Goal: Task Accomplishment & Management: Manage account settings

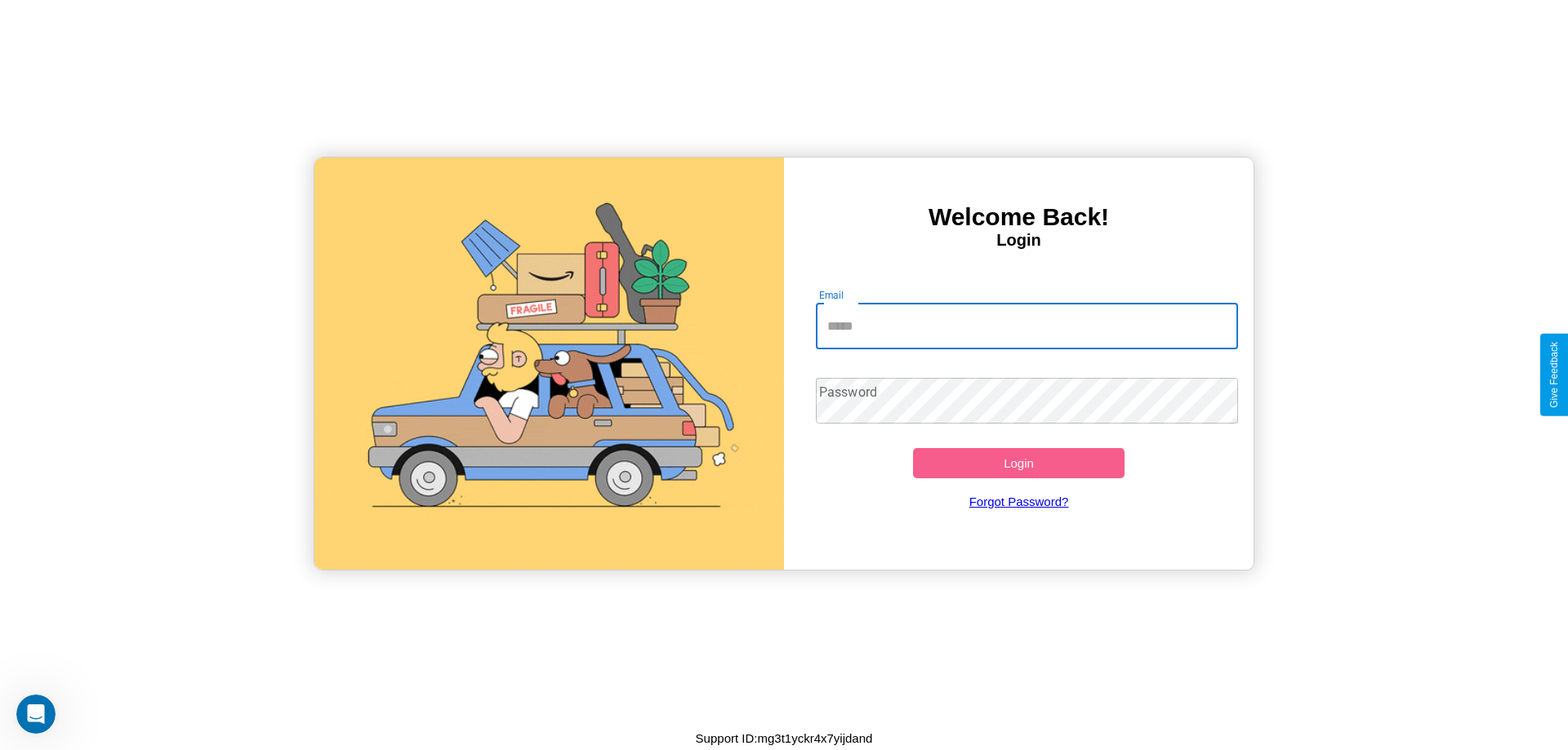
click at [1027, 326] on input "Email" at bounding box center [1028, 326] width 423 height 46
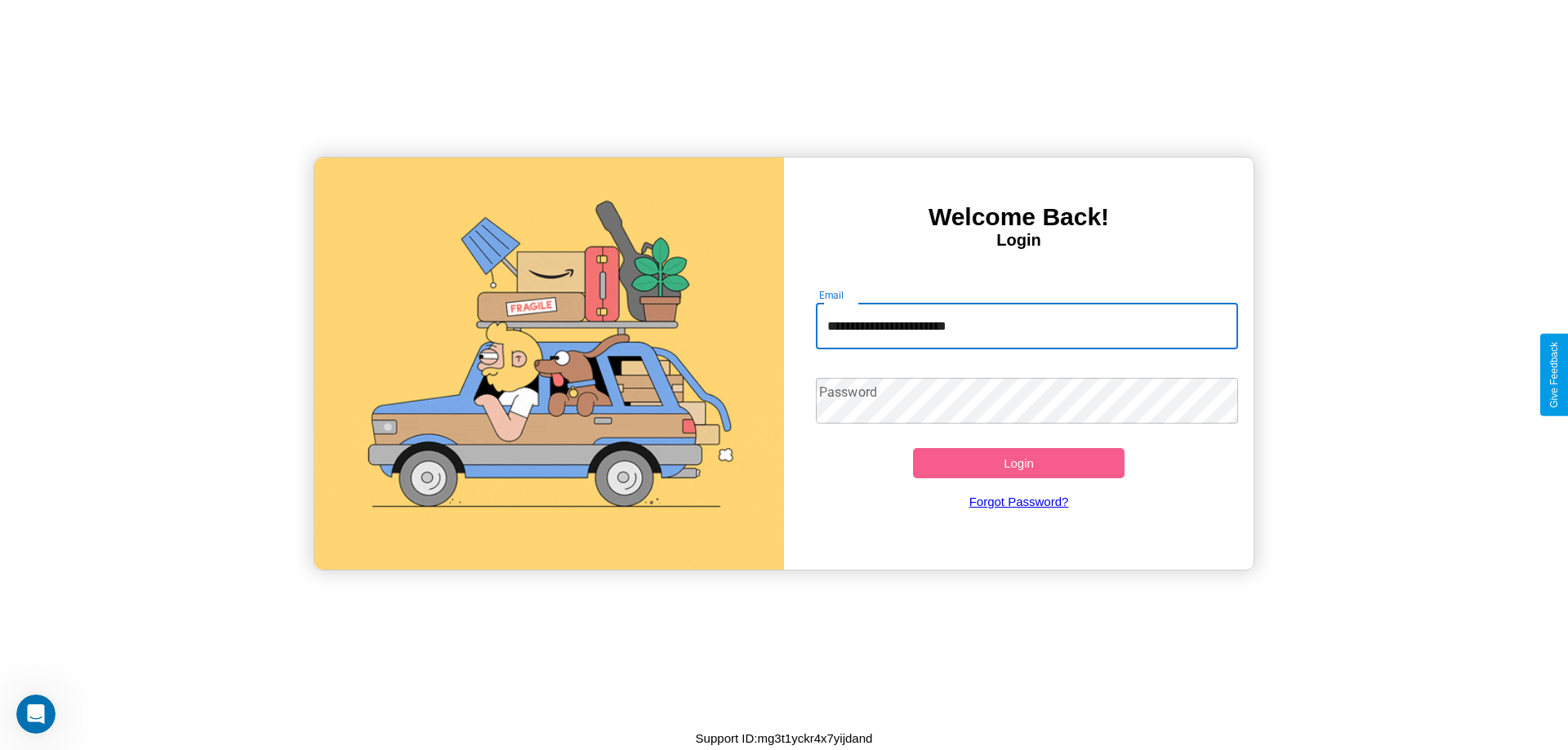
type input "**********"
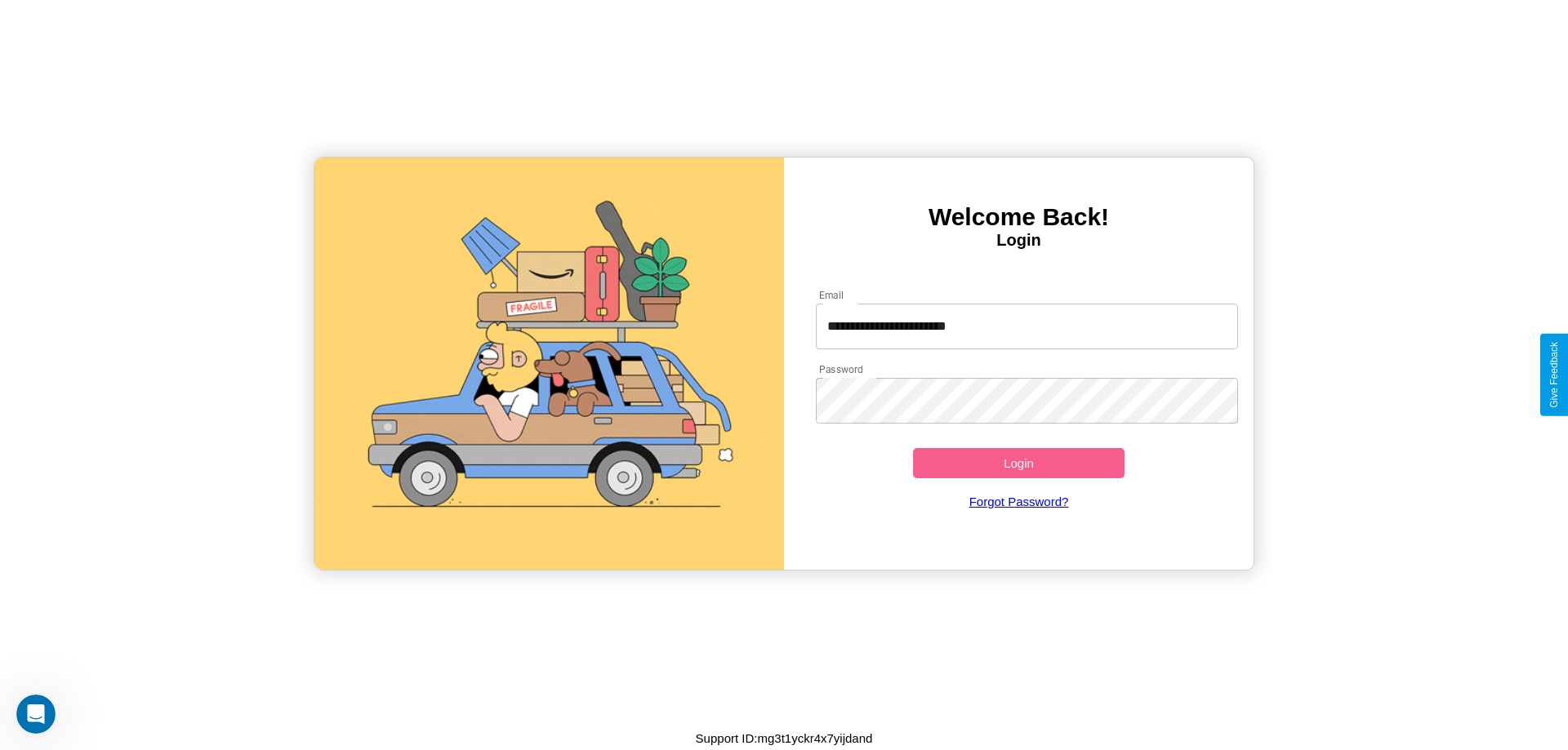
click at [1019, 463] on button "Login" at bounding box center [1019, 464] width 212 height 31
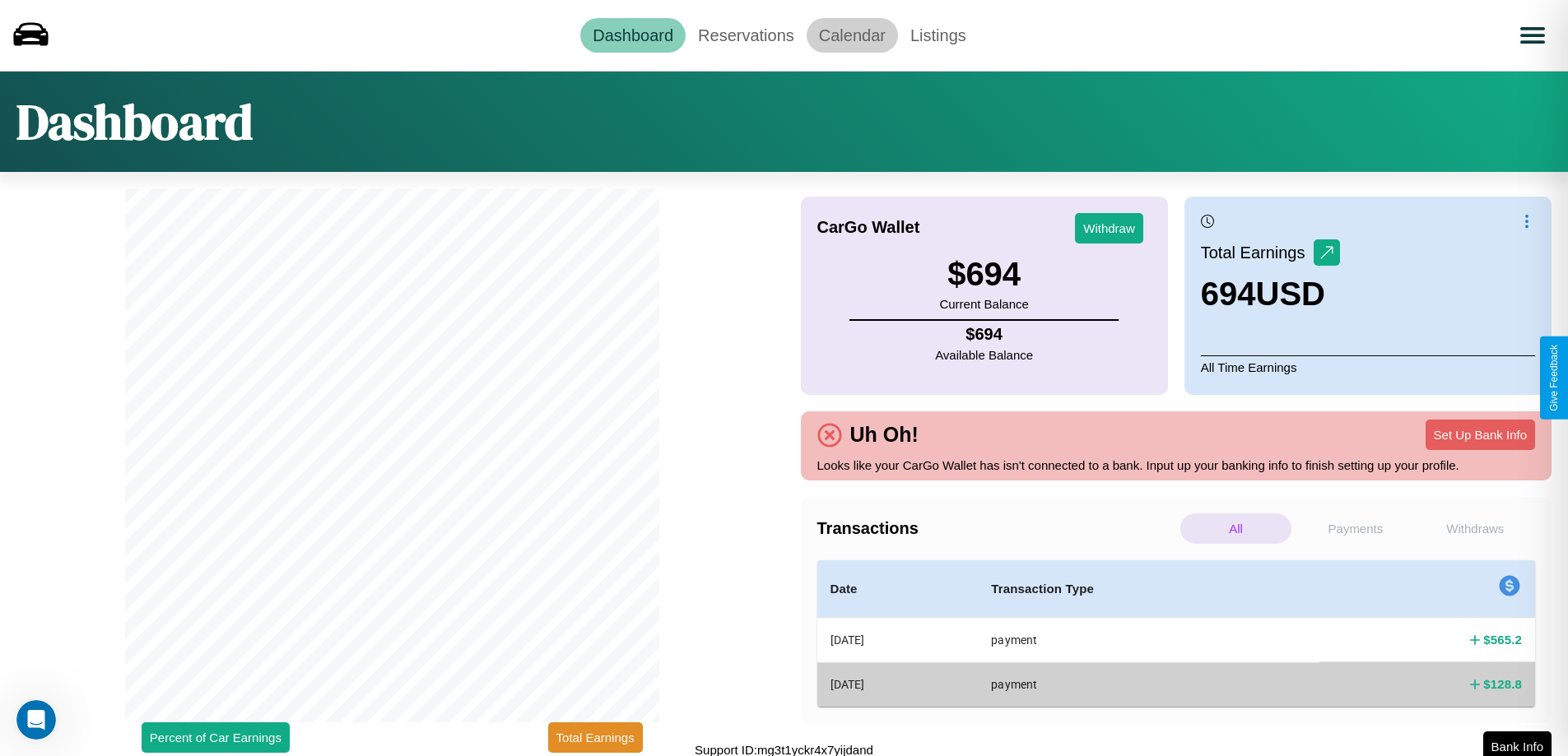
click at [852, 34] on link "Calendar" at bounding box center [853, 35] width 92 height 34
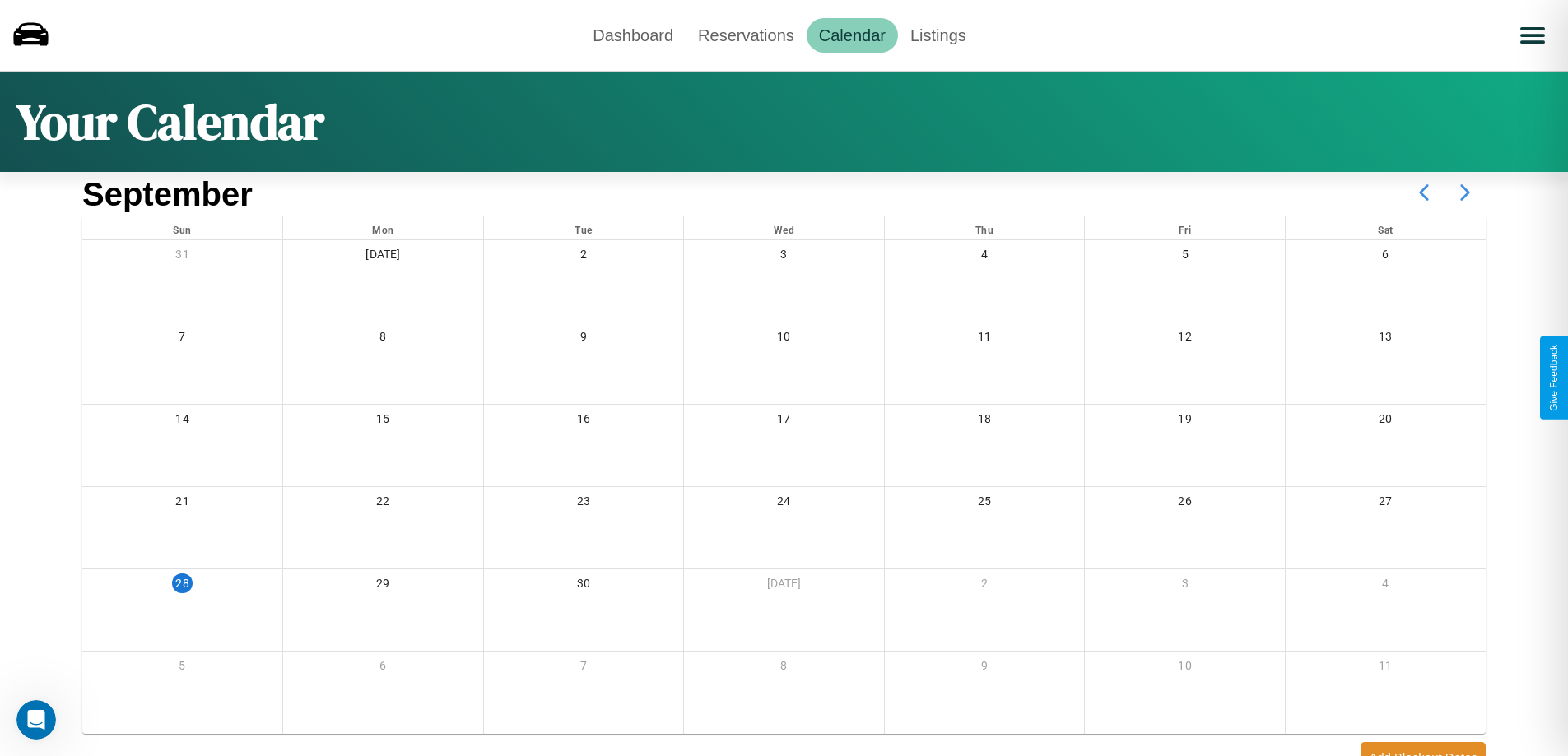
click at [1465, 192] on icon at bounding box center [1464, 191] width 41 height 41
click at [633, 34] on link "Dashboard" at bounding box center [633, 35] width 105 height 34
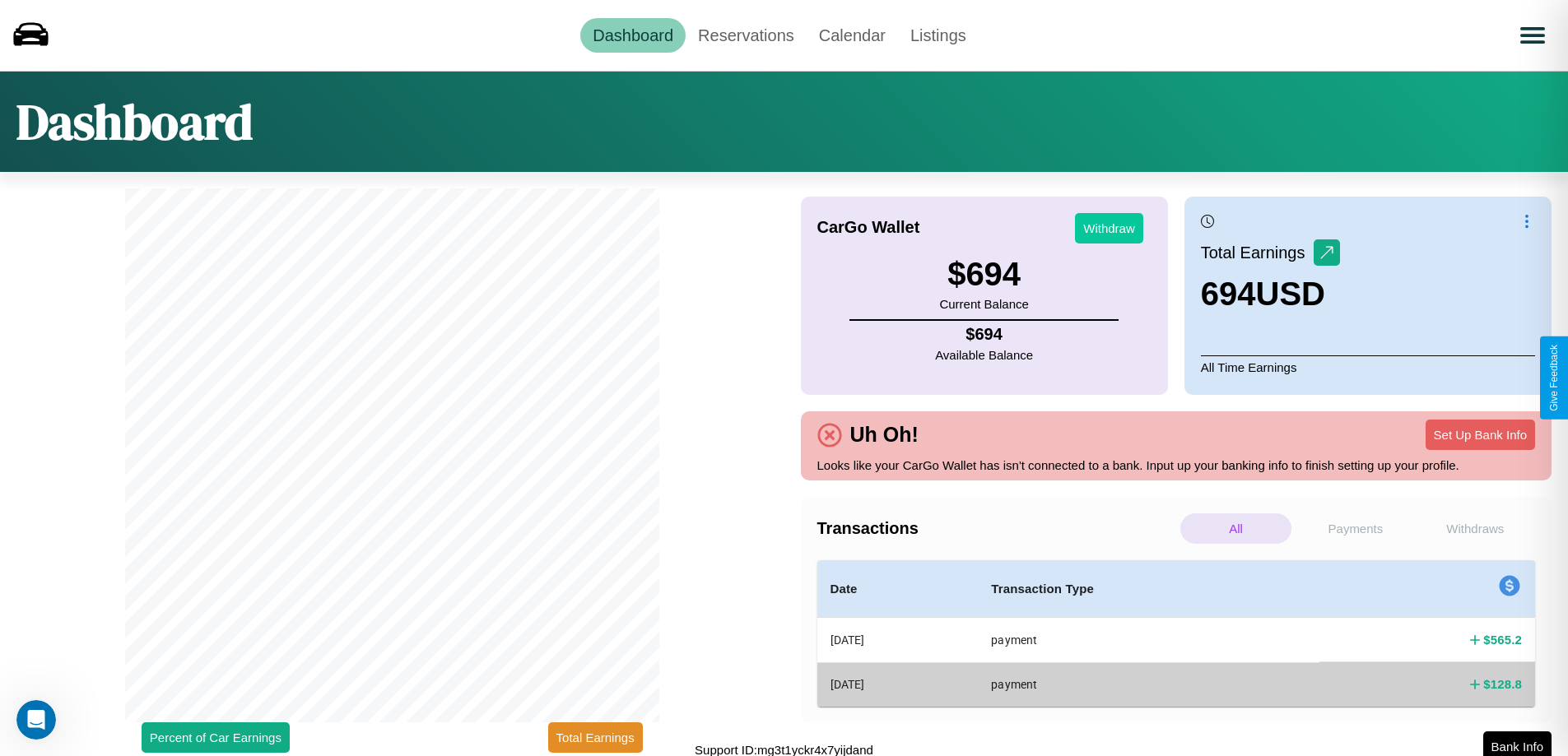
click at [1109, 228] on button "Withdraw" at bounding box center [1109, 229] width 68 height 31
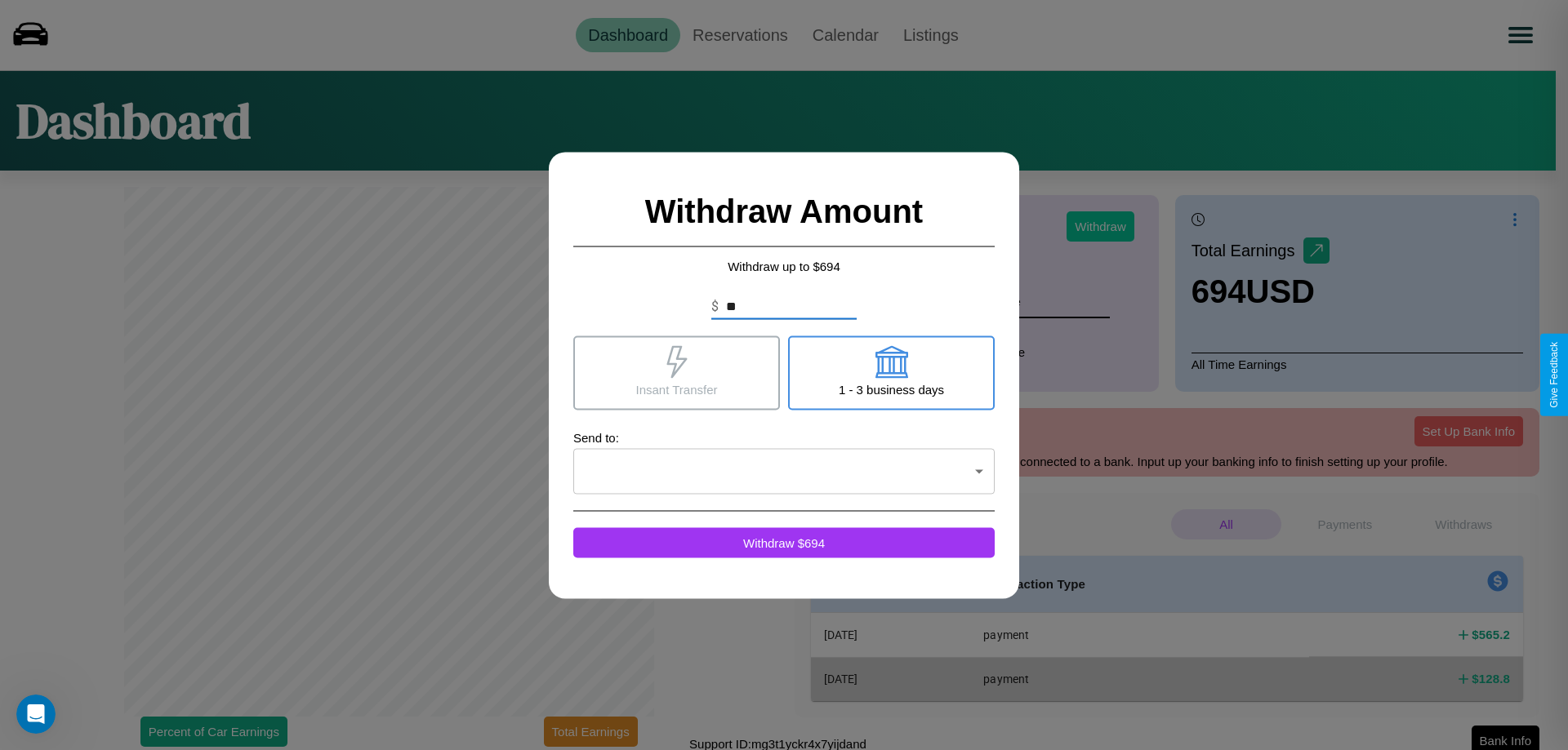
type input "*"
type input "***"
click at [891, 372] on icon at bounding box center [891, 362] width 32 height 32
click at [676, 372] on icon at bounding box center [676, 362] width 21 height 32
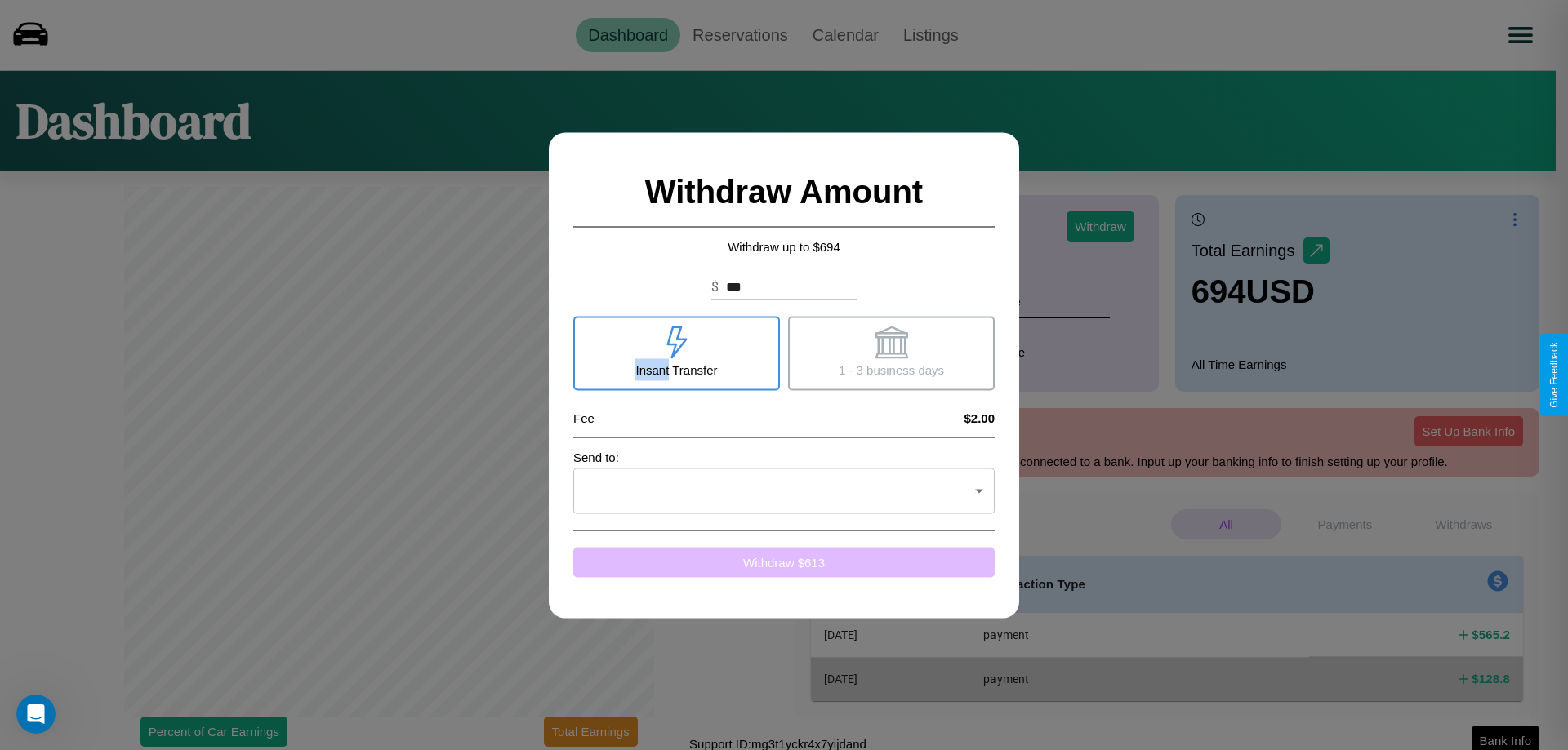
click at [784, 562] on button "Withdraw $ 613" at bounding box center [784, 562] width 421 height 31
